Goal: Navigation & Orientation: Find specific page/section

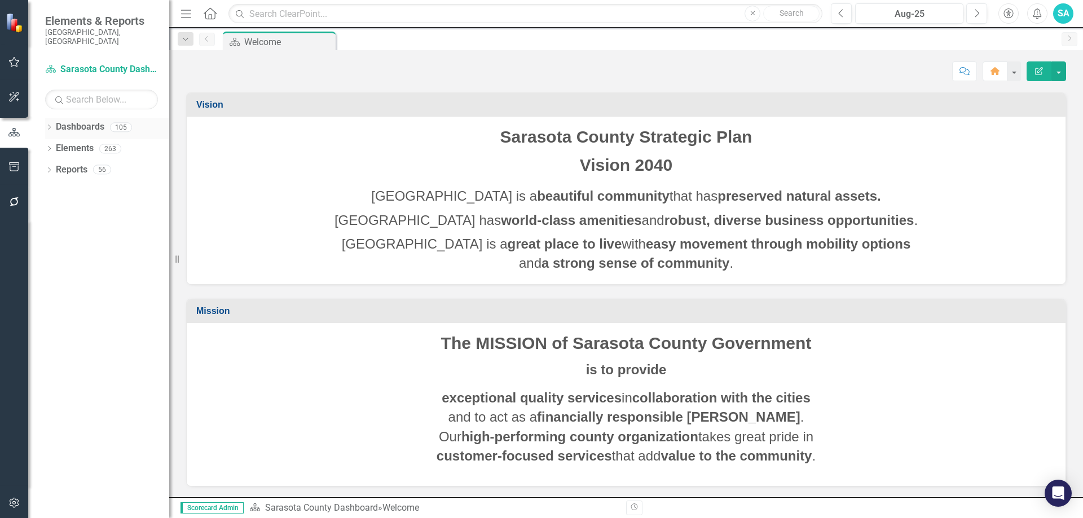
click at [52, 125] on icon "Dropdown" at bounding box center [49, 128] width 8 height 6
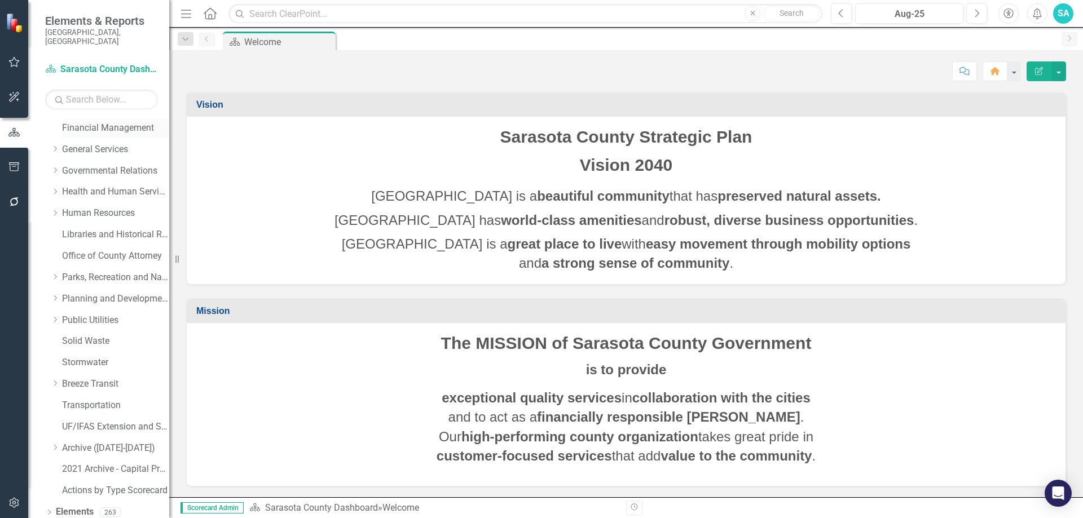
scroll to position [209, 0]
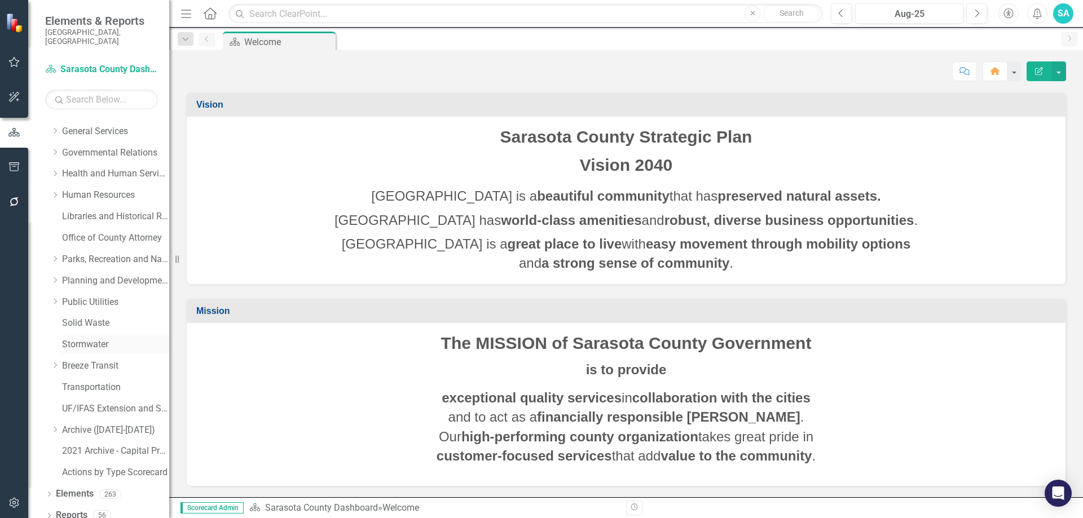
click at [82, 340] on link "Stormwater" at bounding box center [115, 345] width 107 height 13
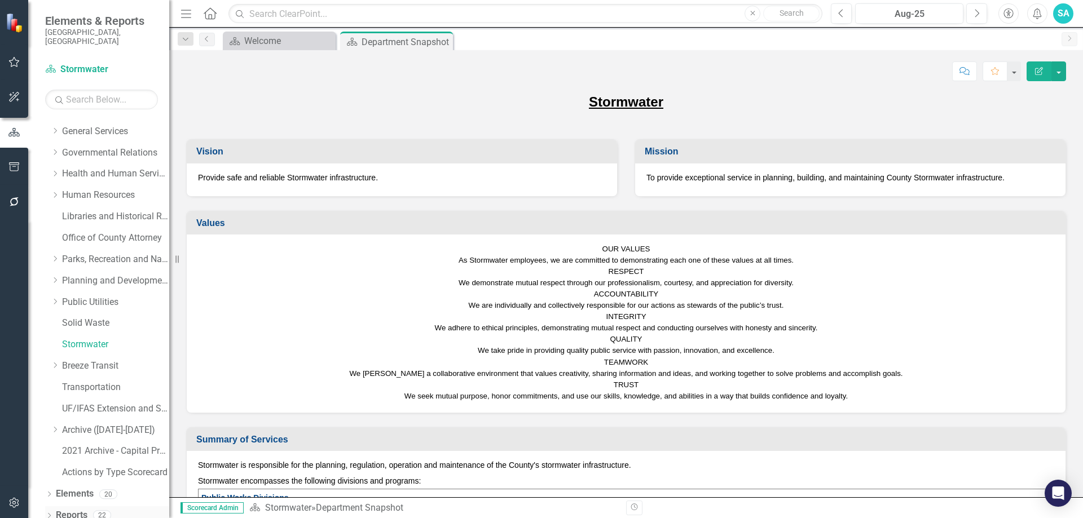
click at [49, 514] on icon "Dropdown" at bounding box center [49, 517] width 8 height 6
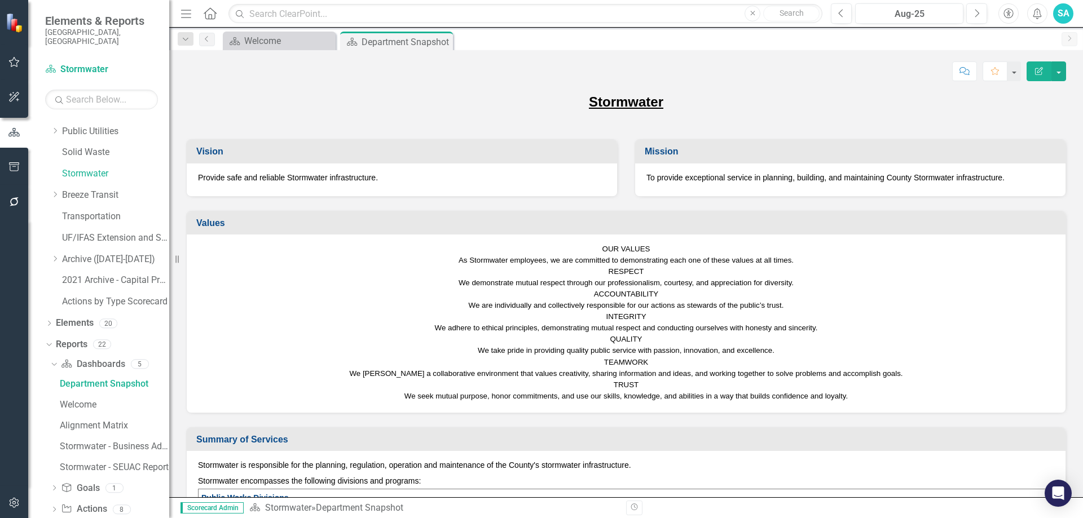
scroll to position [412, 0]
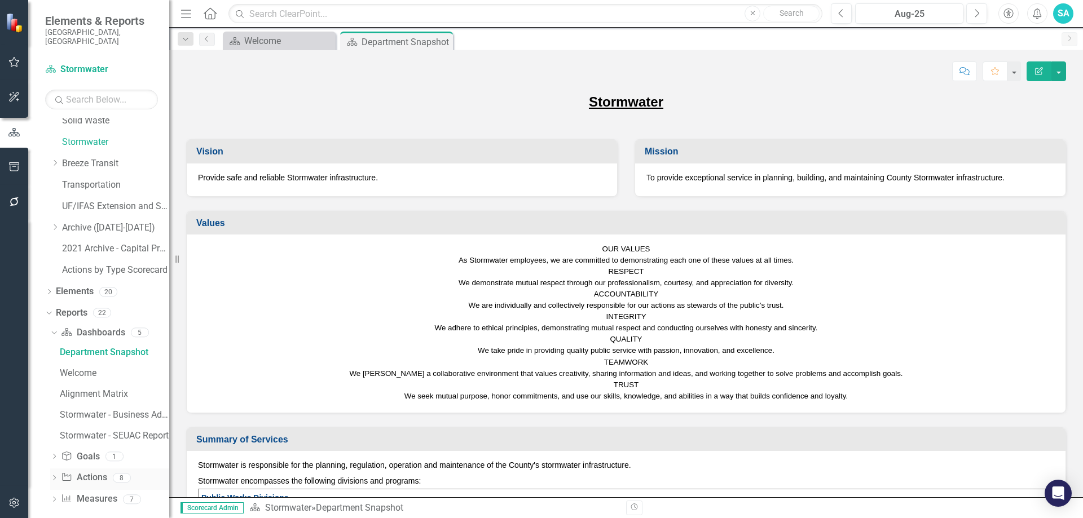
click at [54, 476] on icon at bounding box center [54, 478] width 3 height 5
click at [90, 390] on div "Stormwater Actions" at bounding box center [114, 395] width 109 height 10
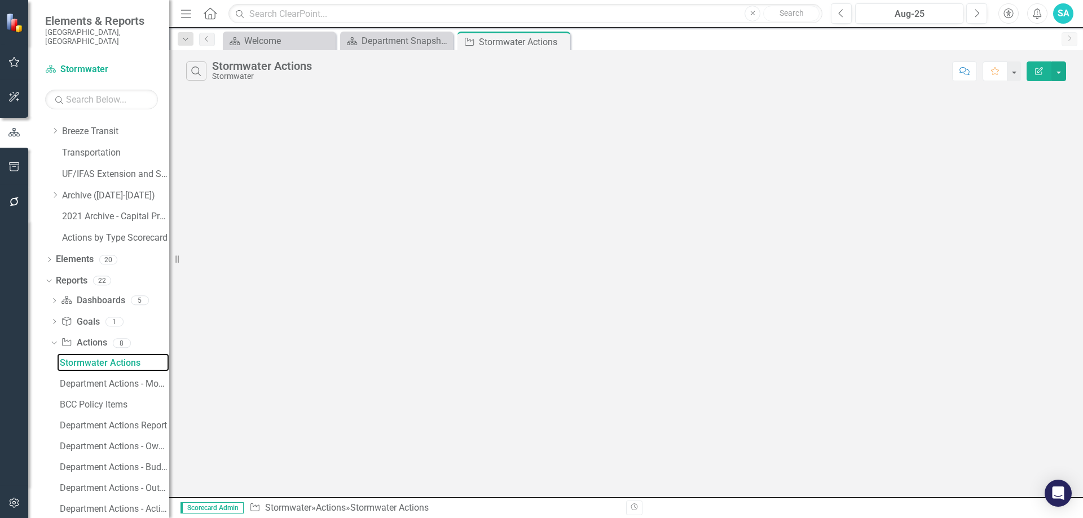
scroll to position [476, 0]
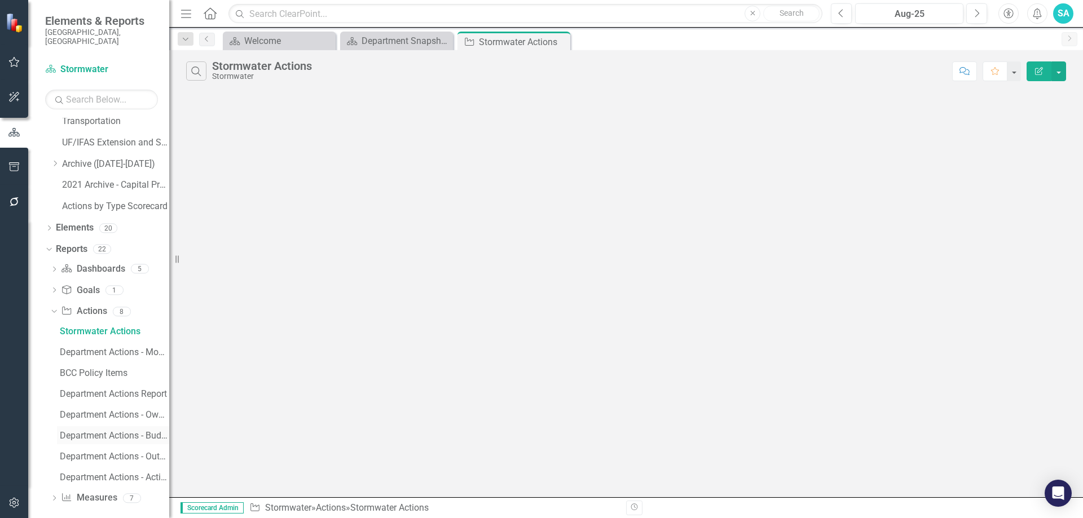
click at [106, 431] on div "Department Actions - Budget Report" at bounding box center [114, 436] width 109 height 10
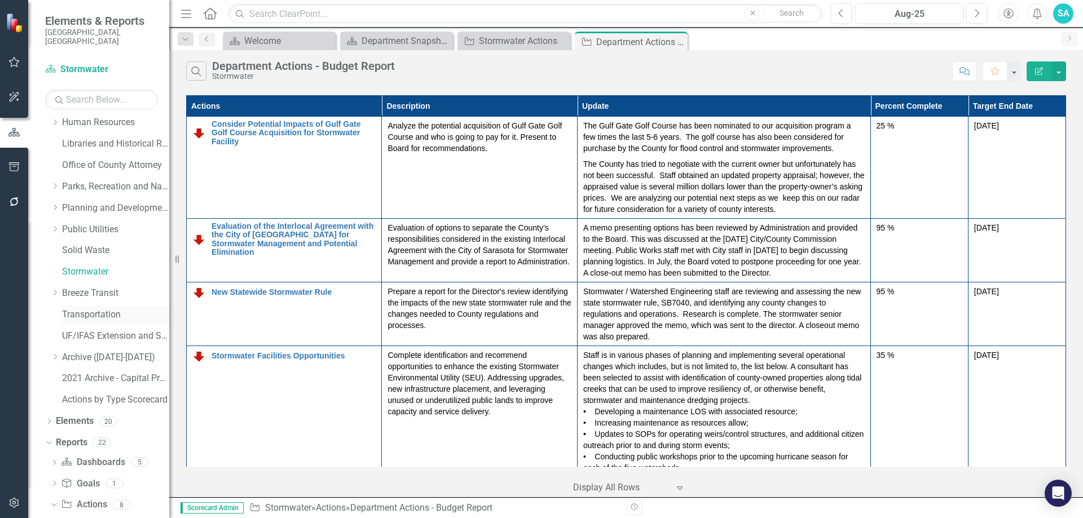
scroll to position [280, 0]
click at [85, 204] on link "Planning and Development Services" at bounding box center [115, 210] width 107 height 13
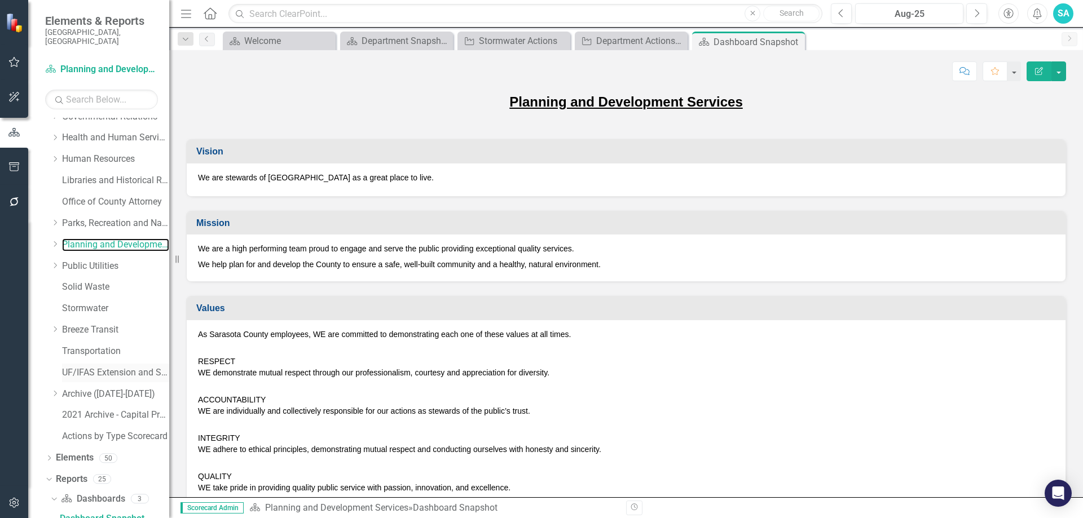
scroll to position [371, 0]
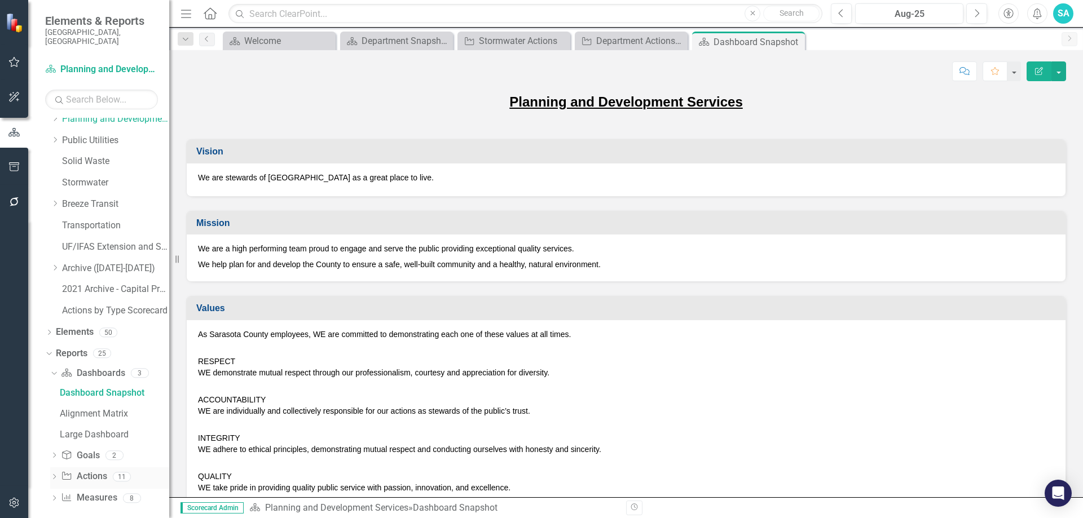
click at [52, 475] on icon "Dropdown" at bounding box center [54, 478] width 8 height 6
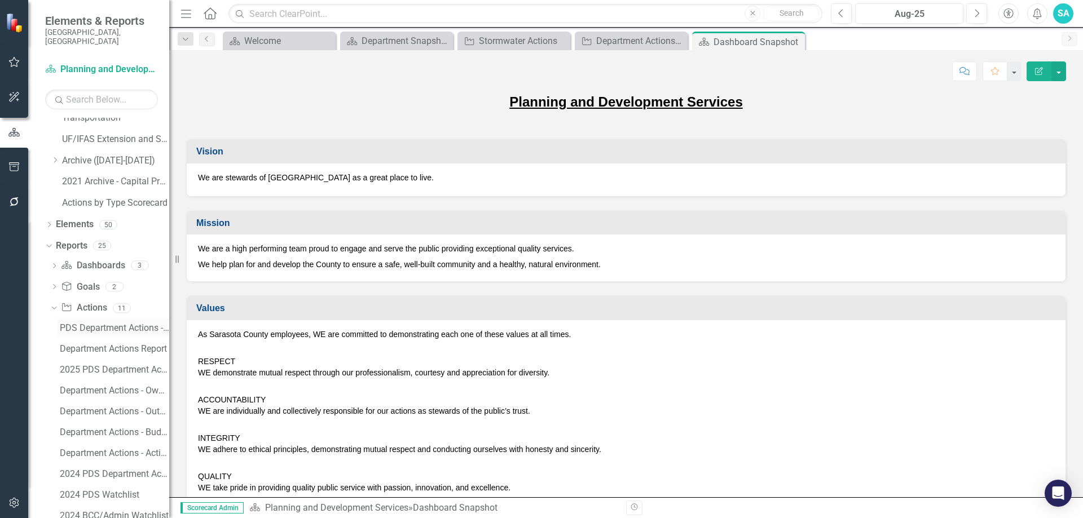
scroll to position [484, 0]
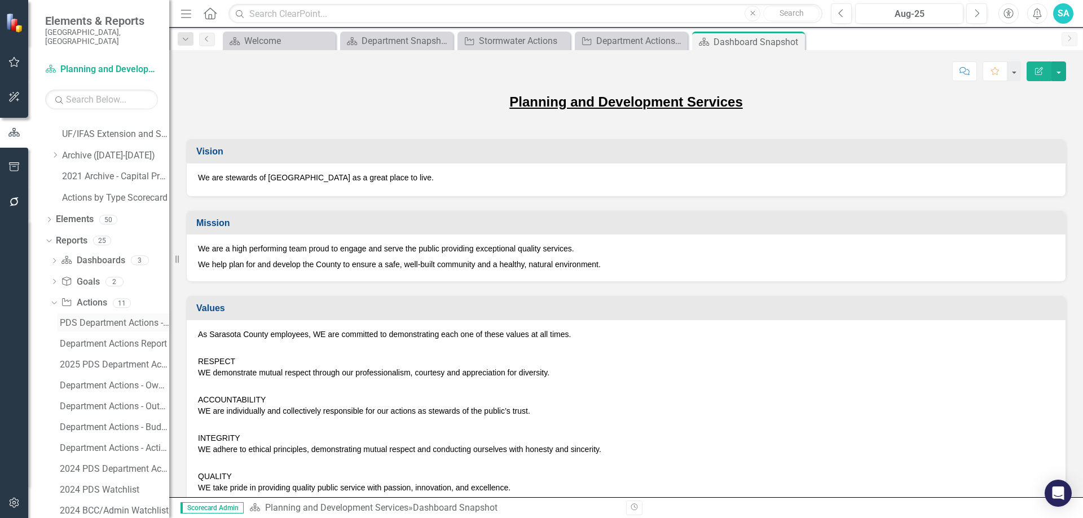
click at [91, 318] on div "PDS Department Actions - 2024" at bounding box center [114, 323] width 109 height 10
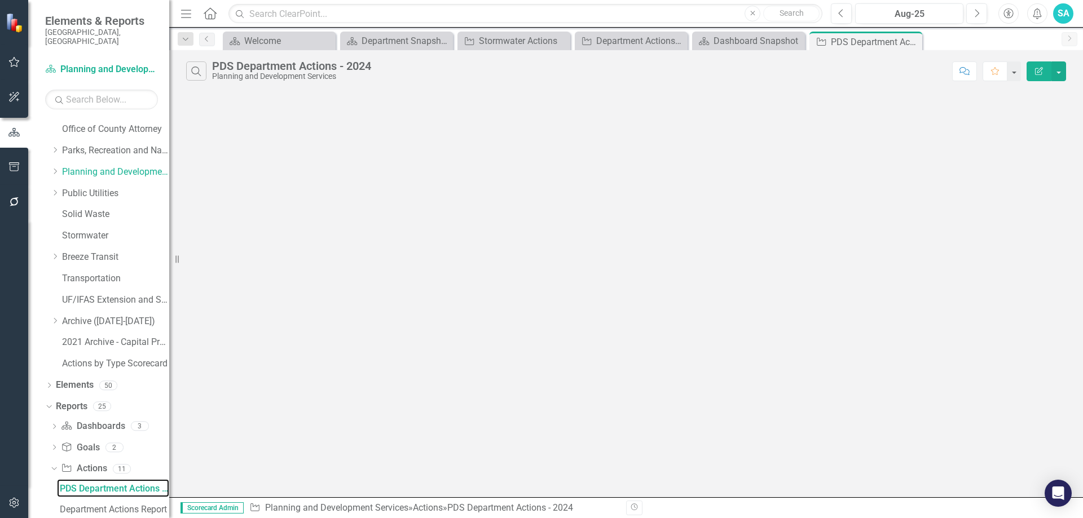
scroll to position [288, 0]
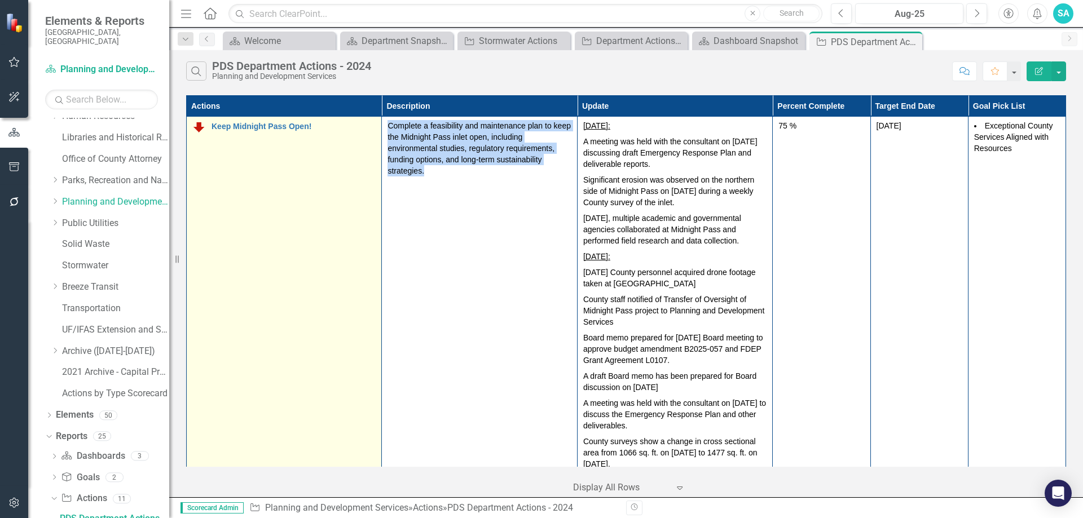
drag, startPoint x: 427, startPoint y: 173, endPoint x: 378, endPoint y: 125, distance: 67.8
copy tr "Edit Edit Action Link Open Element Complete a feasibility and maintenance plan …"
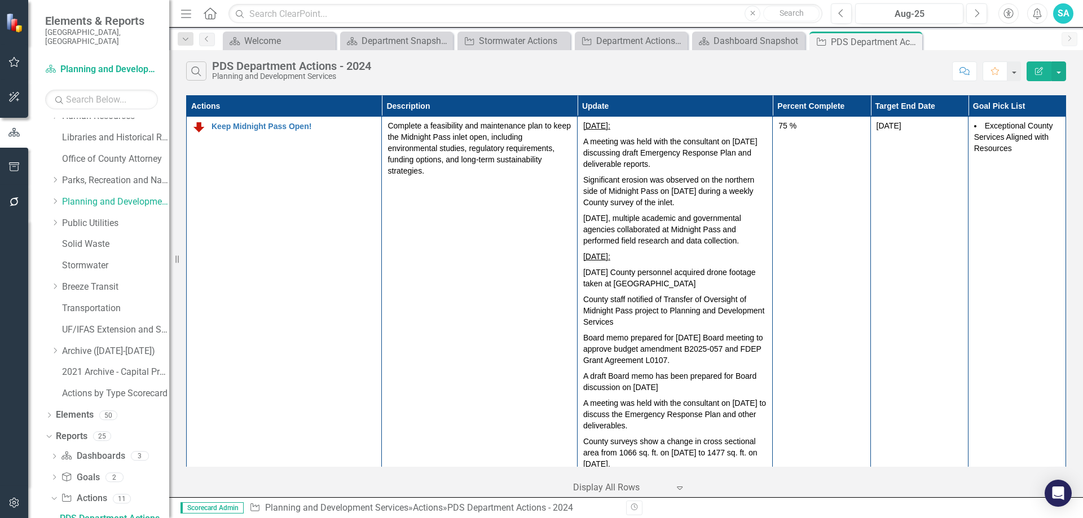
click at [77, 20] on span "Elements & Reports" at bounding box center [101, 21] width 113 height 14
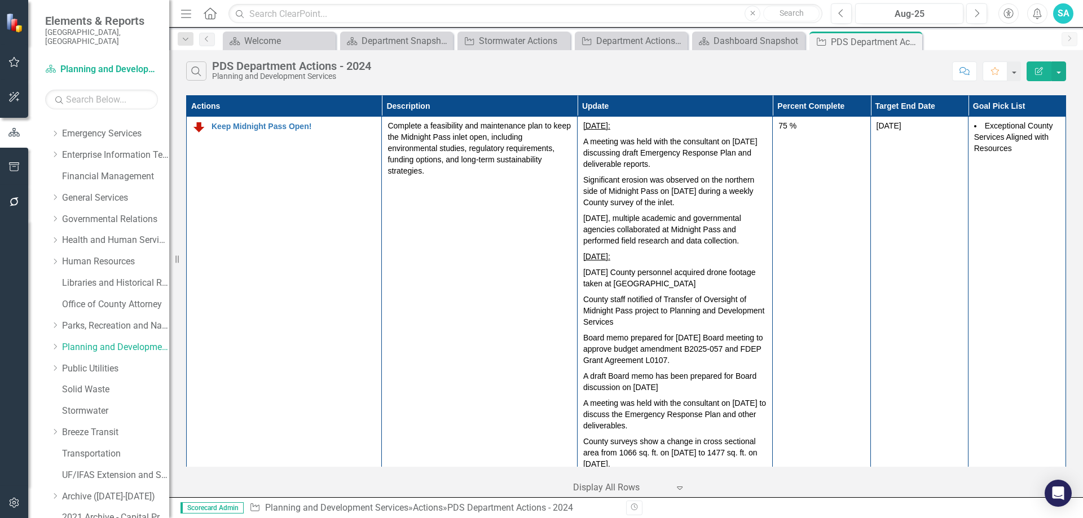
scroll to position [0, 0]
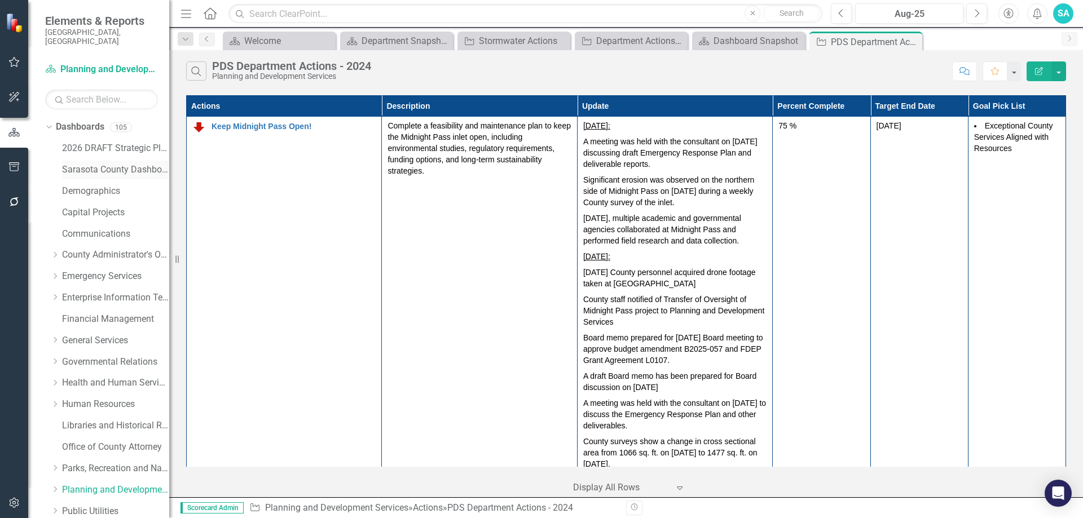
click at [87, 164] on link "Sarasota County Dashboard" at bounding box center [115, 170] width 107 height 13
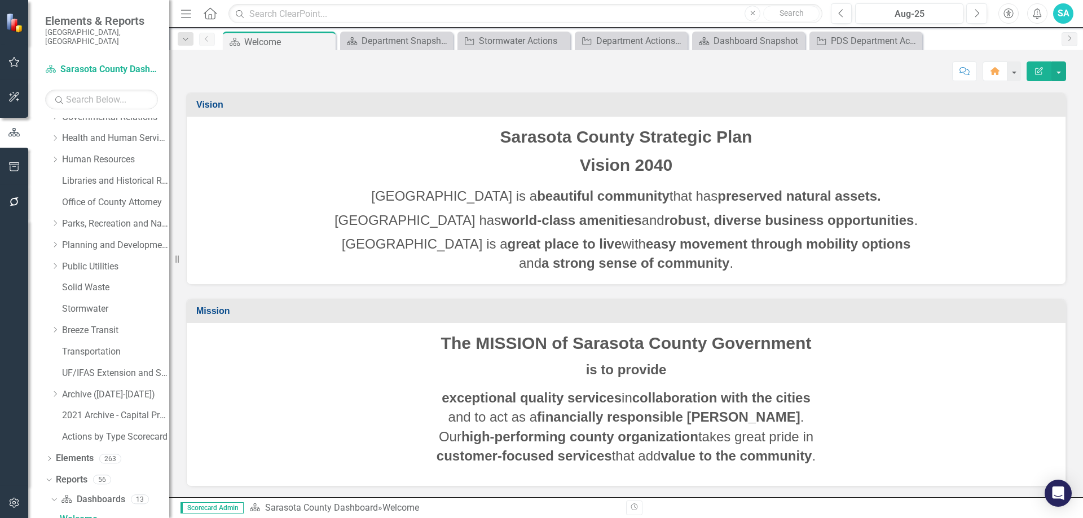
scroll to position [1, 0]
click at [657, 328] on div "The MISSION of Sarasota County Government is to provide exceptional quality ser…" at bounding box center [626, 404] width 879 height 163
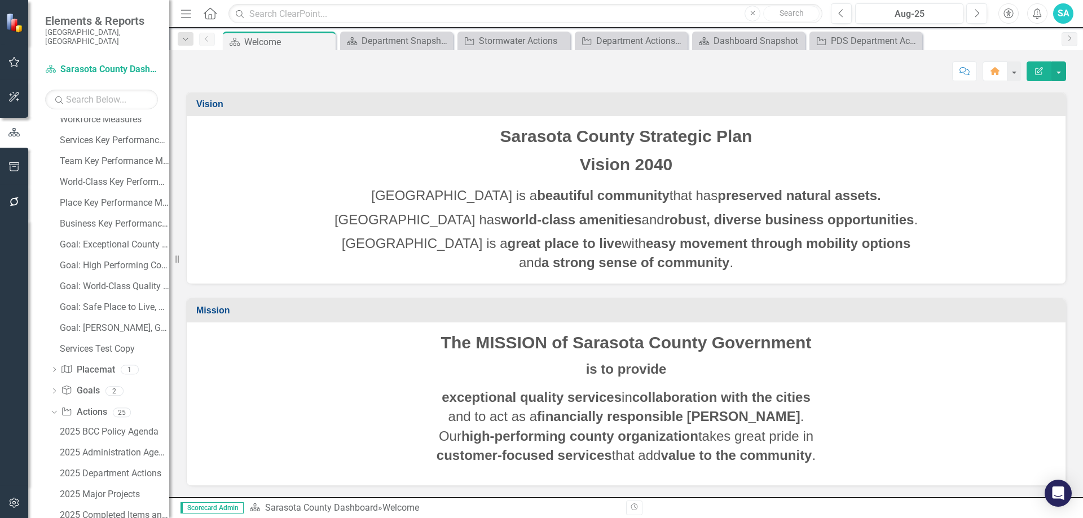
scroll to position [727, 0]
click at [102, 366] on div "2025 BCC Policy Agenda" at bounding box center [114, 371] width 109 height 10
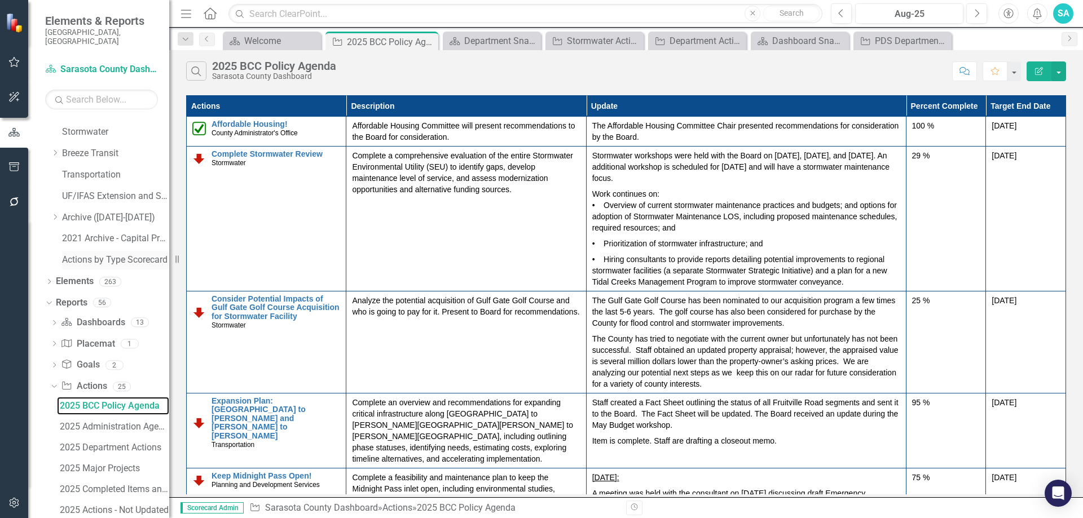
scroll to position [423, 0]
click at [94, 337] on link "Placemat Placemat" at bounding box center [88, 343] width 54 height 13
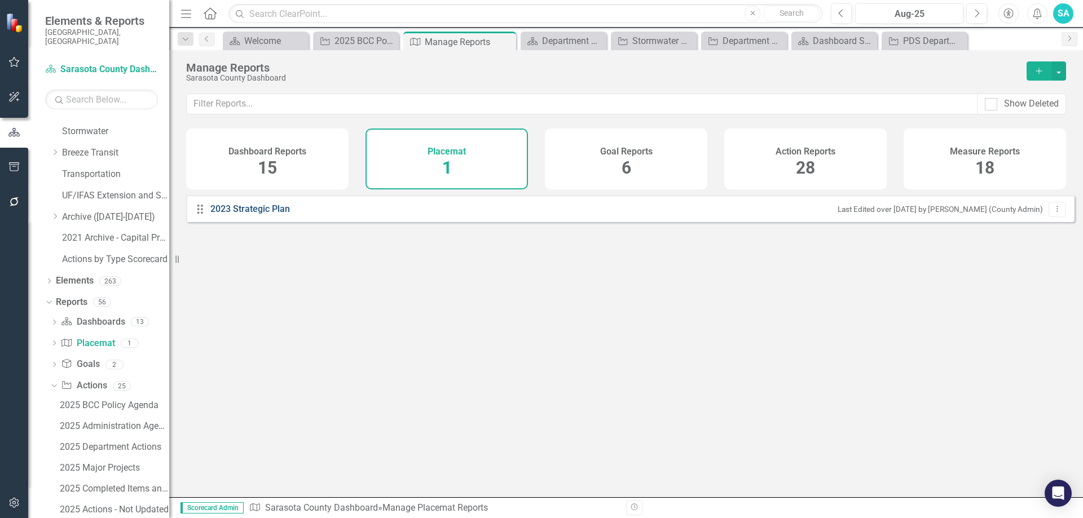
click at [236, 216] on link "2023 Strategic Plan" at bounding box center [251, 209] width 82 height 13
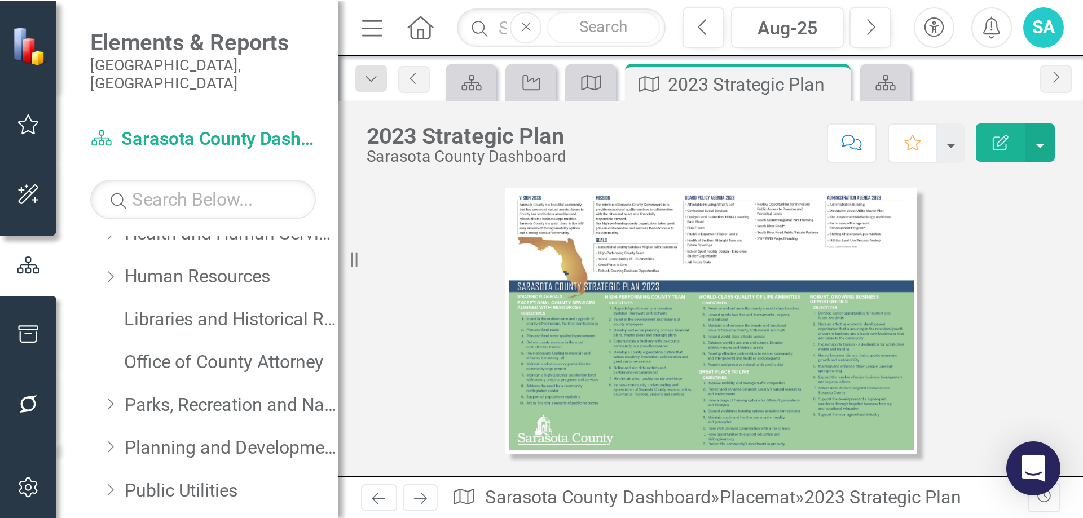
scroll to position [267, 0]
